Goal: Transaction & Acquisition: Purchase product/service

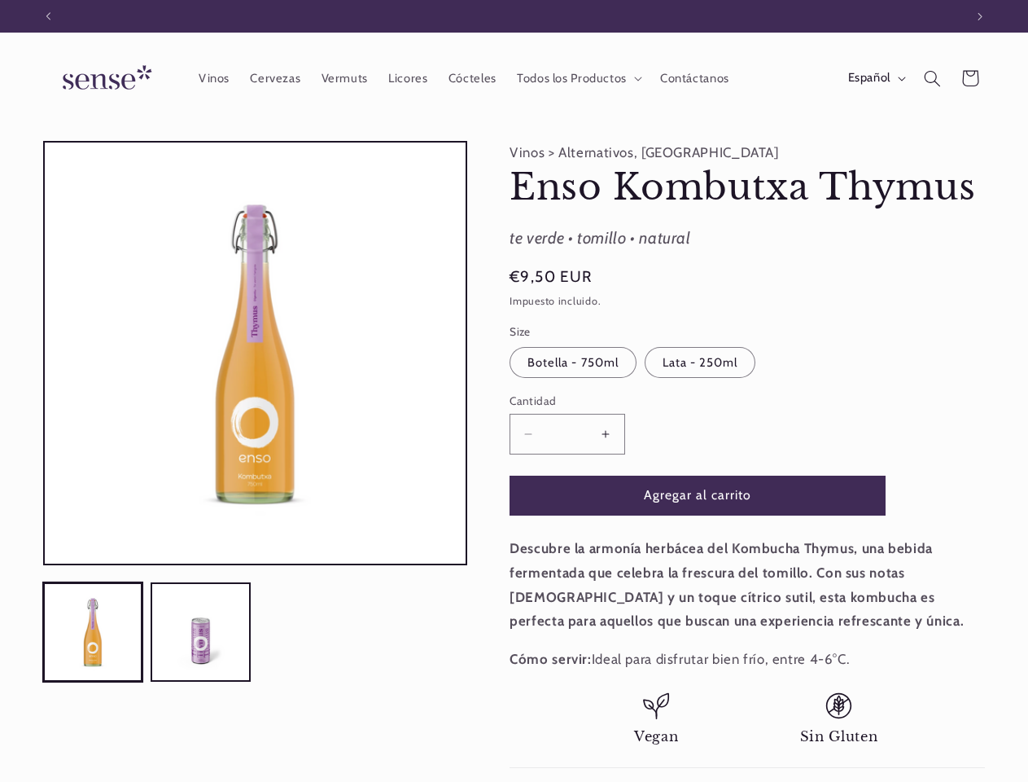
click at [48, 16] on icon "Anuncio anterior" at bounding box center [48, 16] width 5 height 8
click at [980, 16] on icon "Anuncio siguiente" at bounding box center [980, 16] width 5 height 8
click at [576, 78] on span "Todos los Productos" at bounding box center [572, 78] width 110 height 15
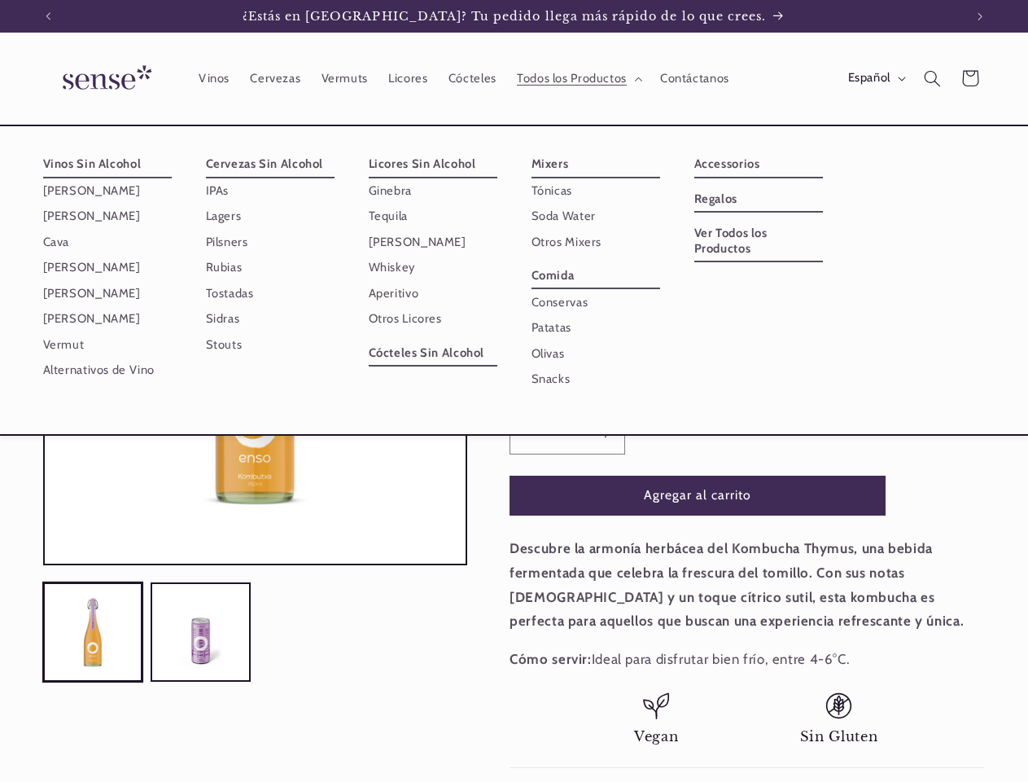
click at [875, 78] on span "Español" at bounding box center [869, 78] width 42 height 18
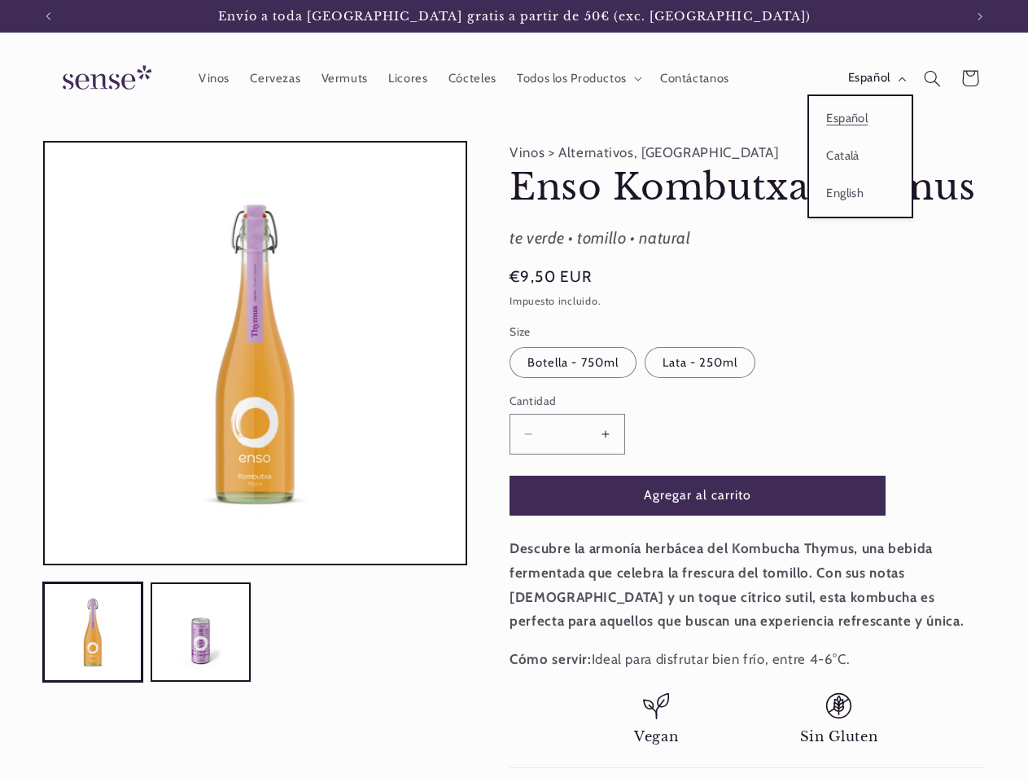
click at [932, 78] on icon "Búsqueda" at bounding box center [932, 78] width 17 height 17
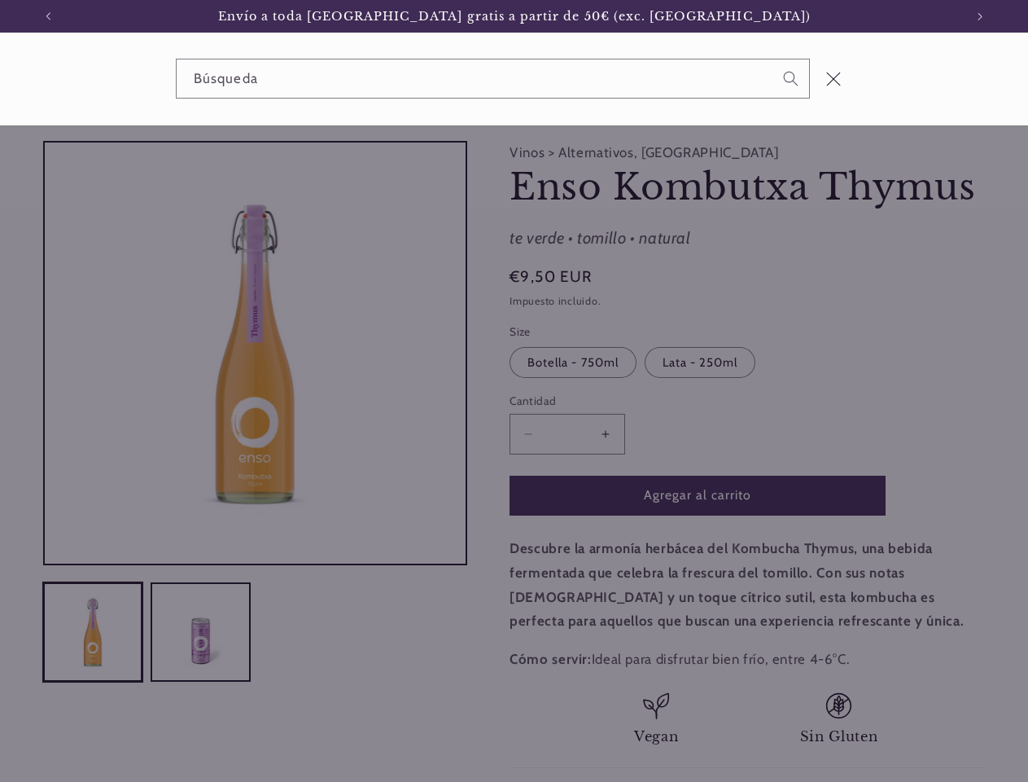
click at [935, 98] on div "Búsqueda" at bounding box center [514, 79] width 1028 height 93
click at [0, 79] on div "Búsqueda" at bounding box center [0, 79] width 0 height 0
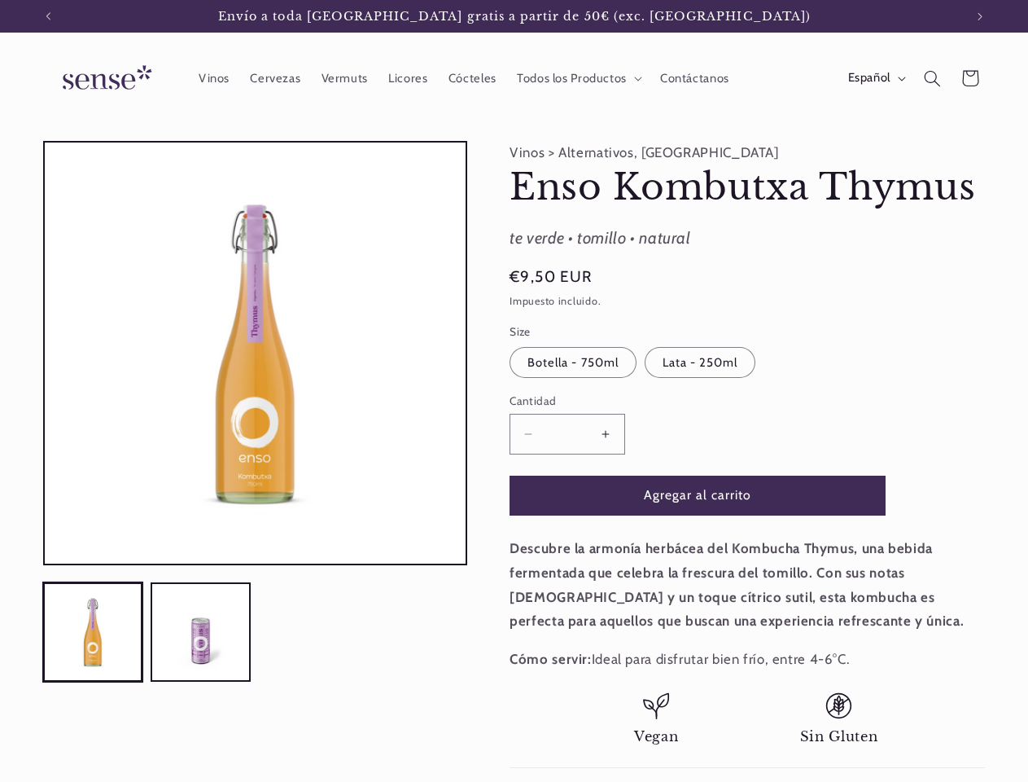
scroll to position [0, 916]
click at [200, 632] on button "Cargar la imagen 2 en la vista de la galería" at bounding box center [200, 631] width 99 height 99
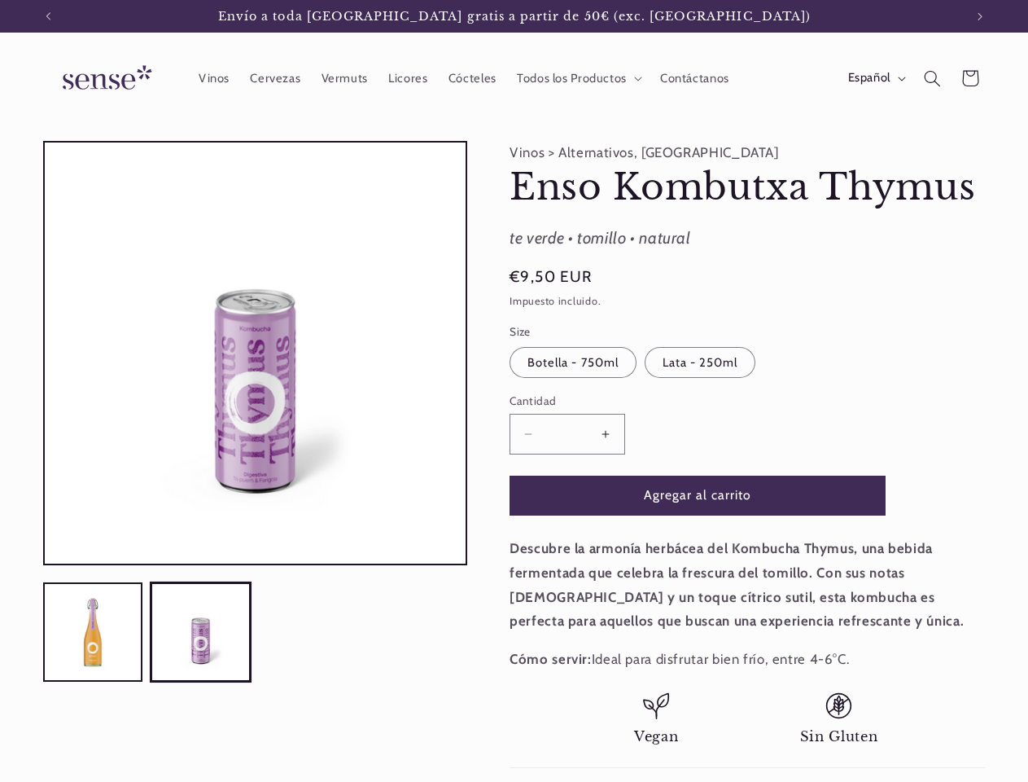
click at [528, 433] on button "Reducir cantidad para Enso Kombutxa Thymus" at bounding box center [528, 434] width 37 height 40
click at [606, 433] on button "Aumentar cantidad para Enso Kombutxa Thymus" at bounding box center [606, 434] width 37 height 40
type input "*"
